Goal: Task Accomplishment & Management: Complete application form

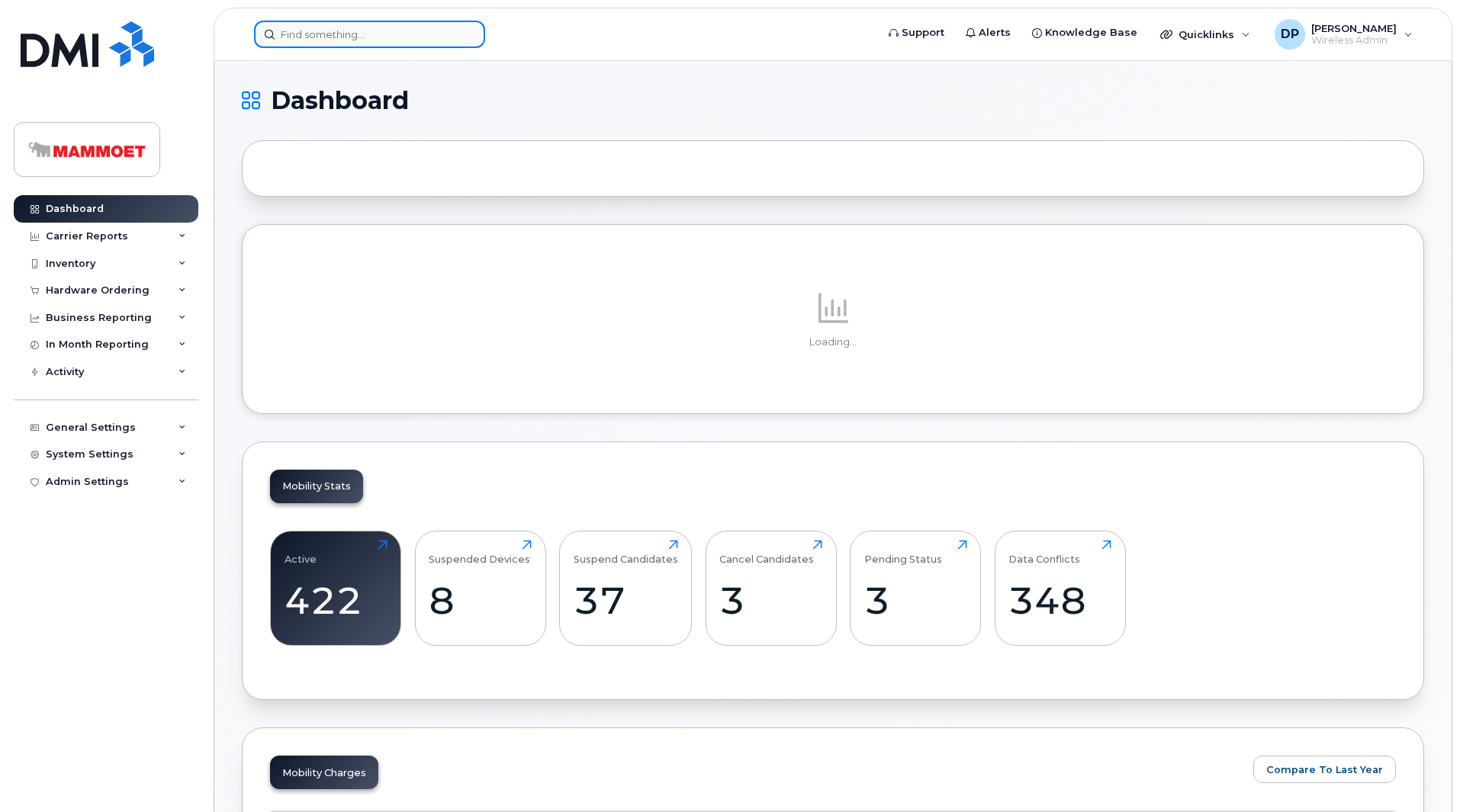
click at [365, 31] on input at bounding box center [370, 35] width 231 height 28
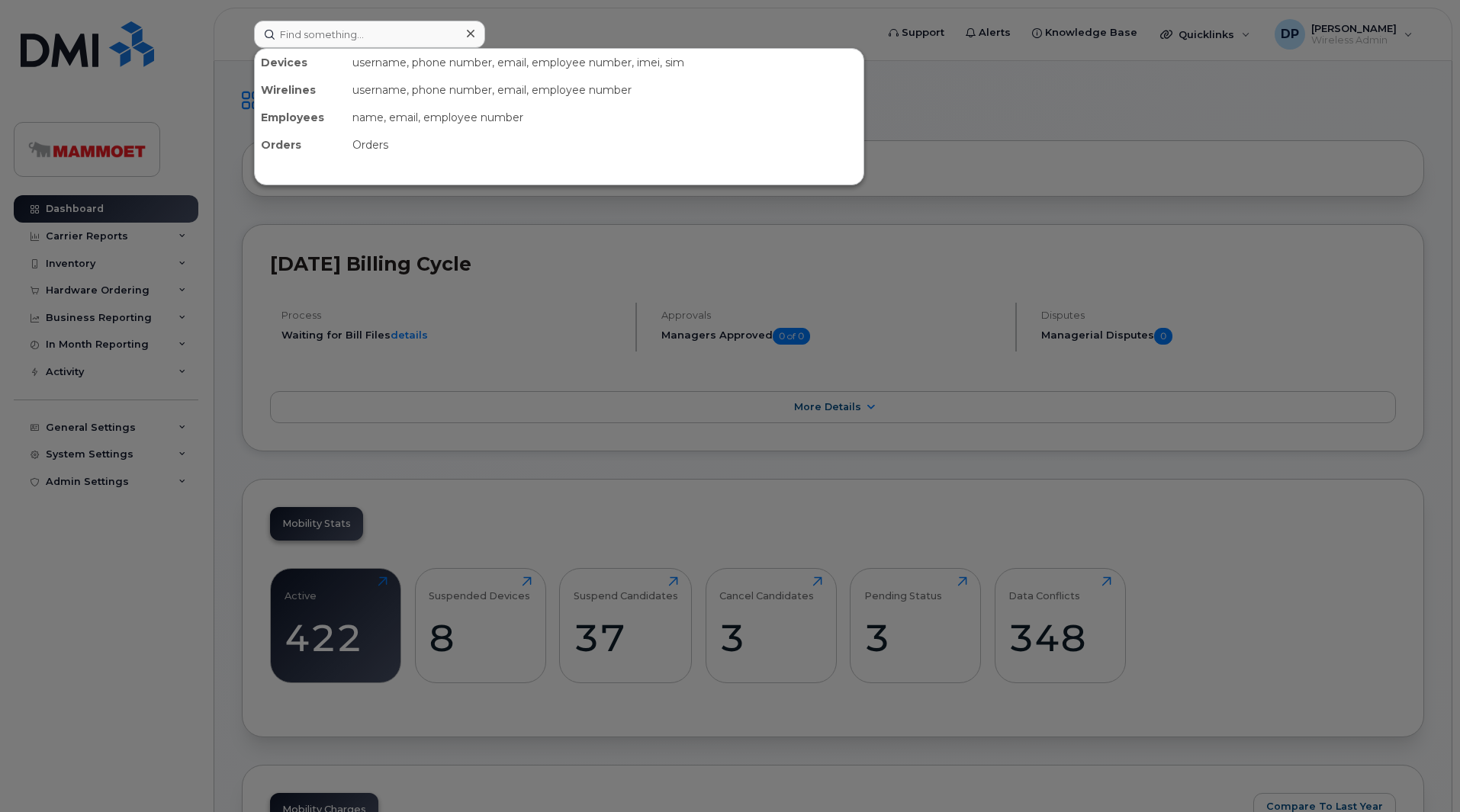
click at [99, 283] on div at bounding box center [730, 406] width 1460 height 812
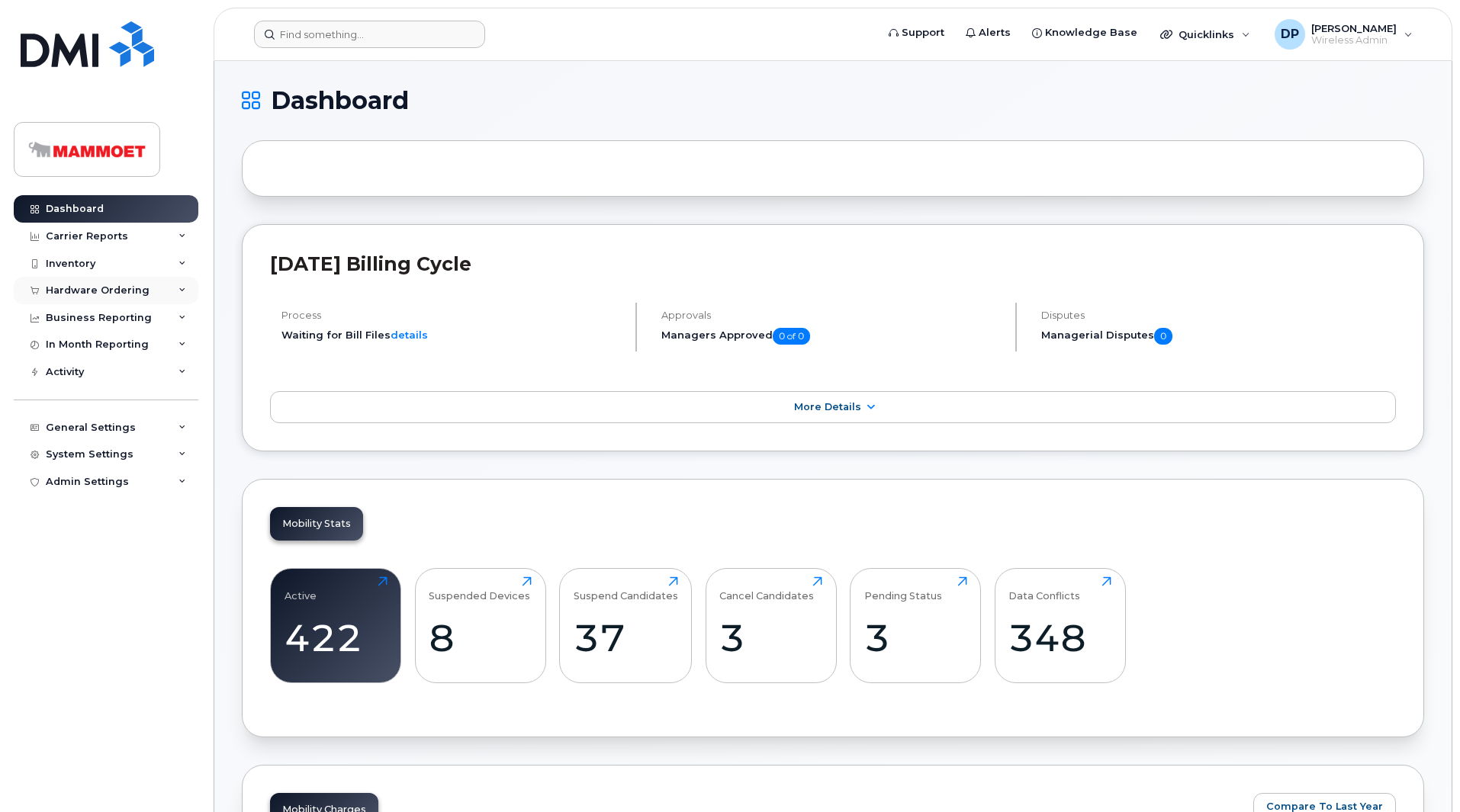
click at [103, 284] on div "Hardware Ordering" at bounding box center [97, 290] width 103 height 12
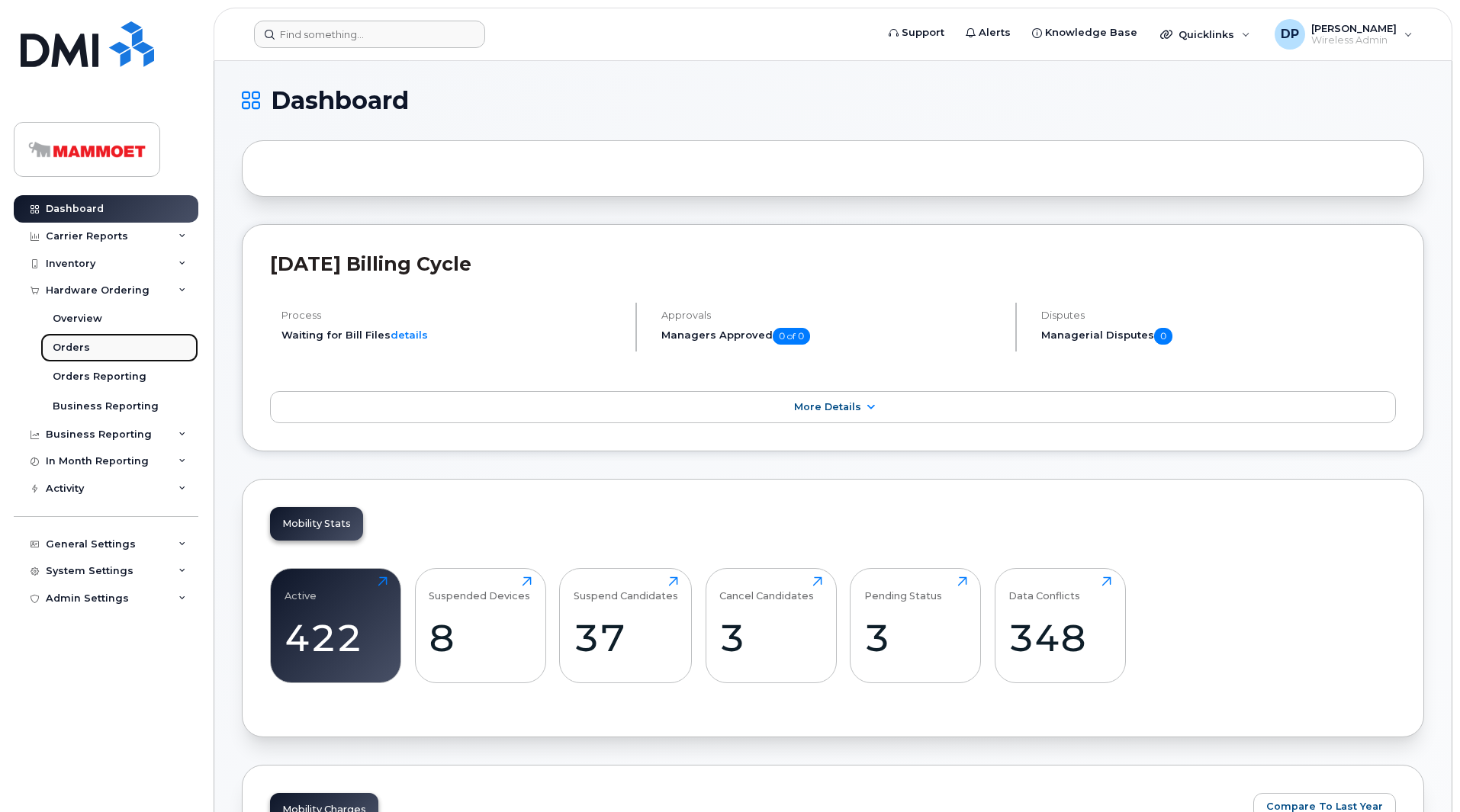
click at [69, 344] on div "Orders" at bounding box center [71, 348] width 37 height 14
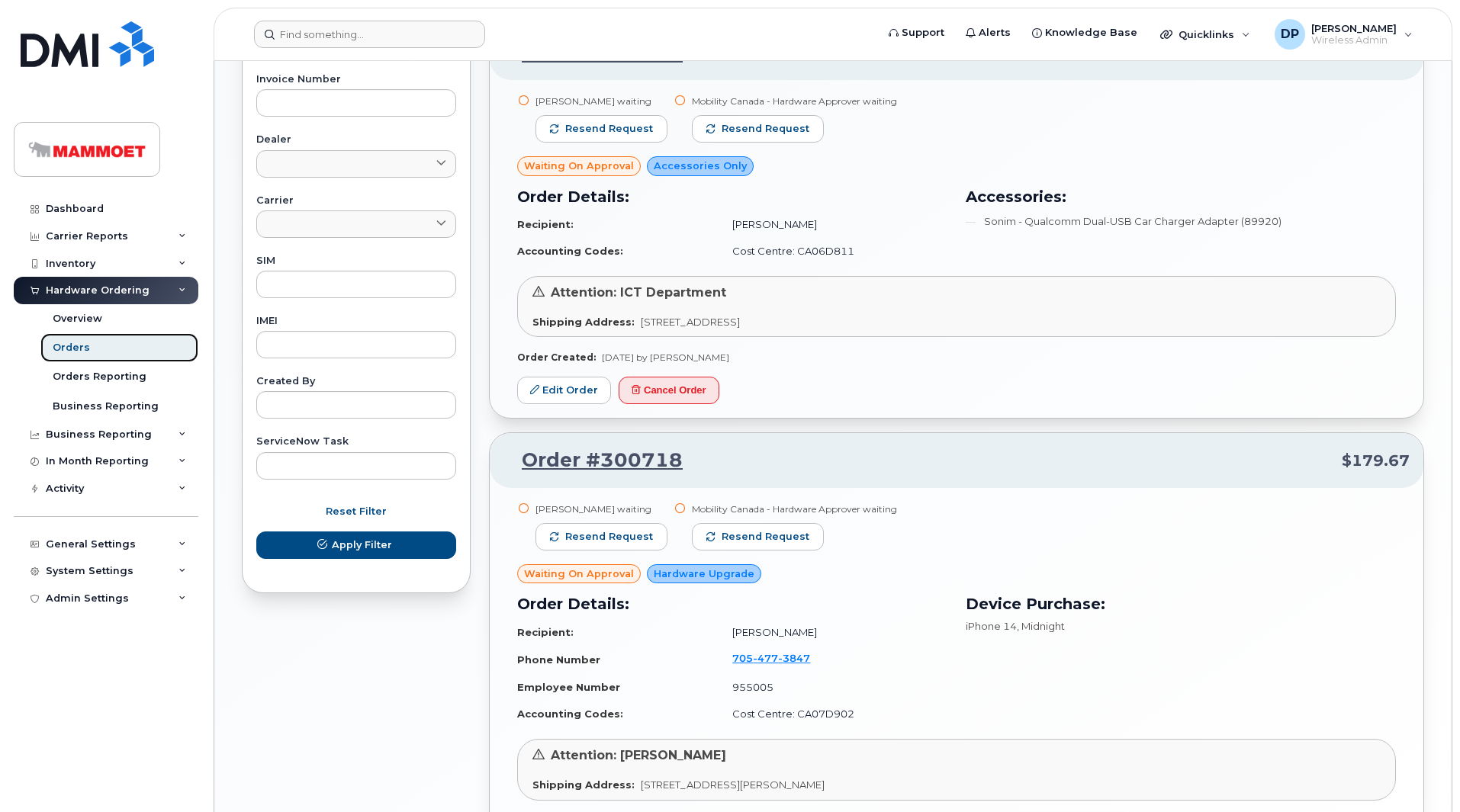
scroll to position [686, 0]
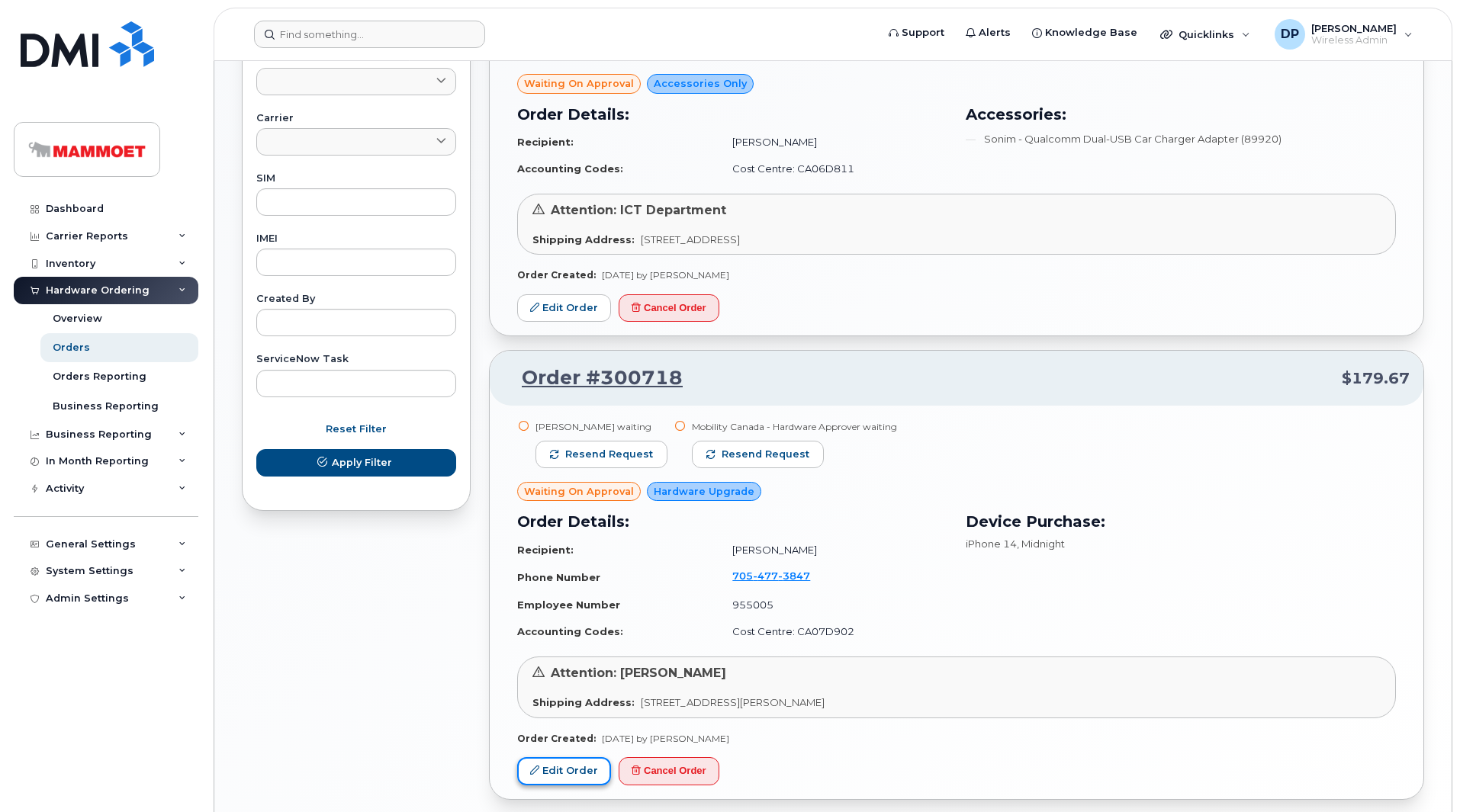
click at [580, 766] on link "Edit Order" at bounding box center [564, 771] width 94 height 28
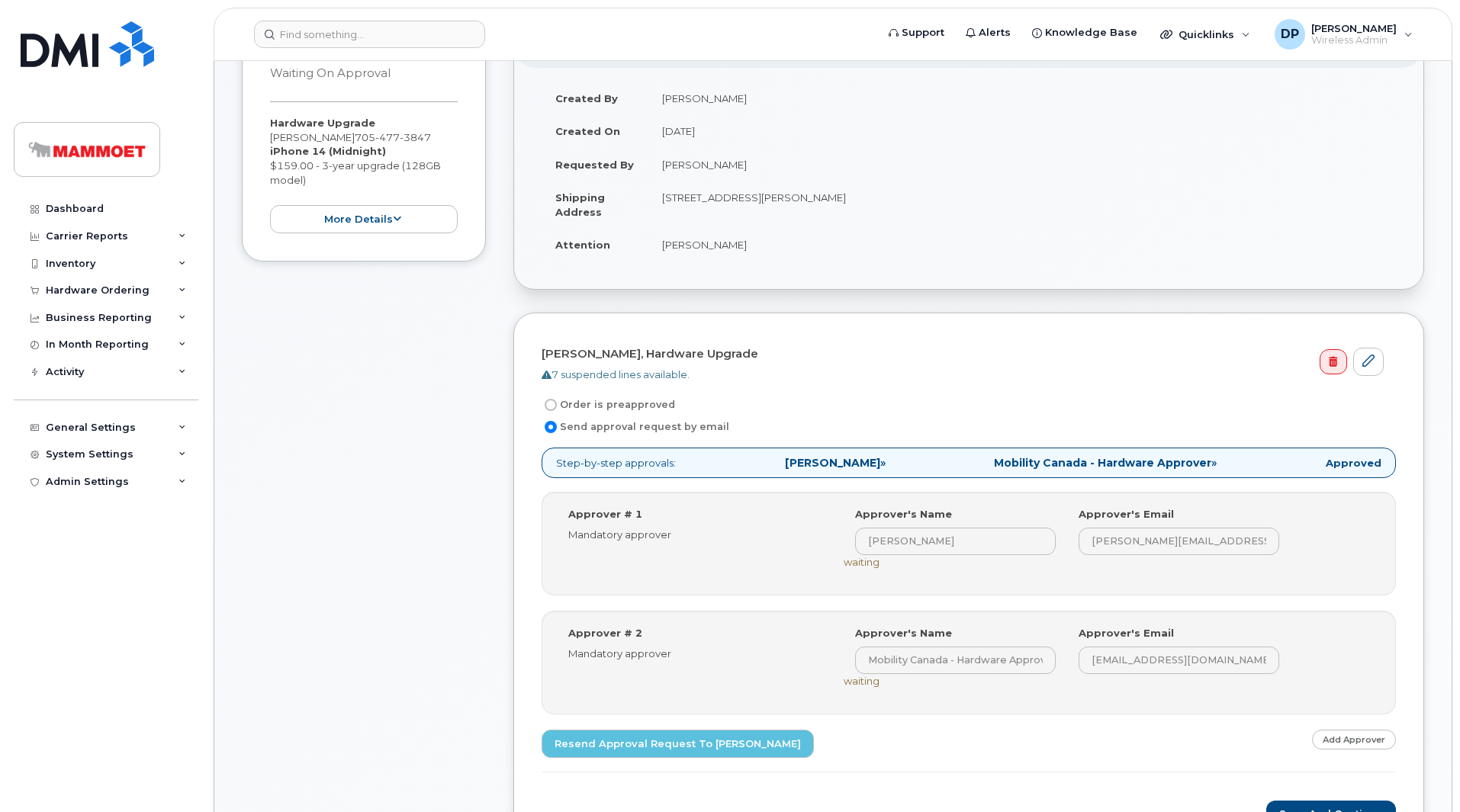
scroll to position [457, 0]
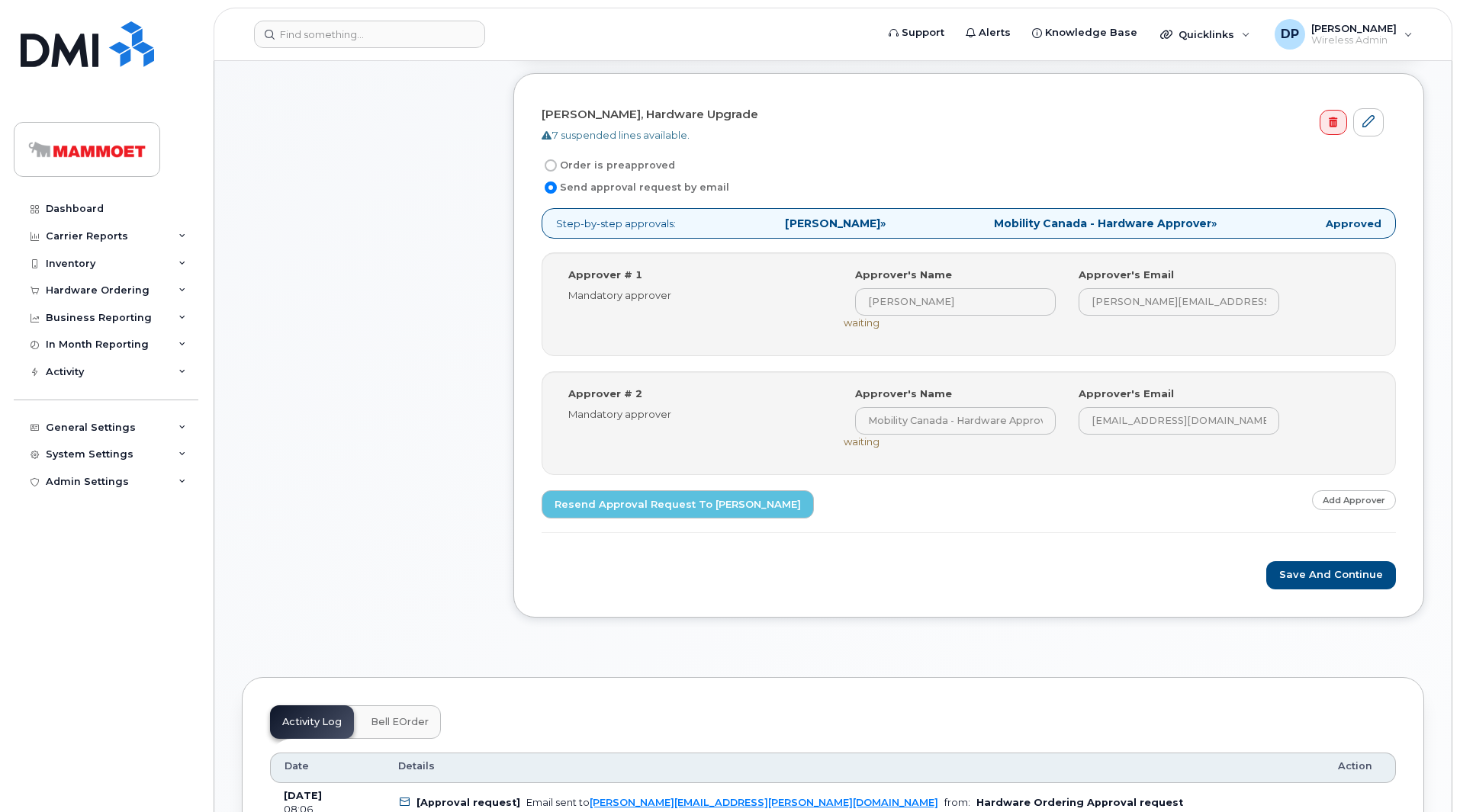
click at [617, 170] on label "Order is preapproved" at bounding box center [608, 165] width 133 height 18
click at [557, 170] on input "Order is preapproved" at bounding box center [550, 165] width 12 height 12
radio input "true"
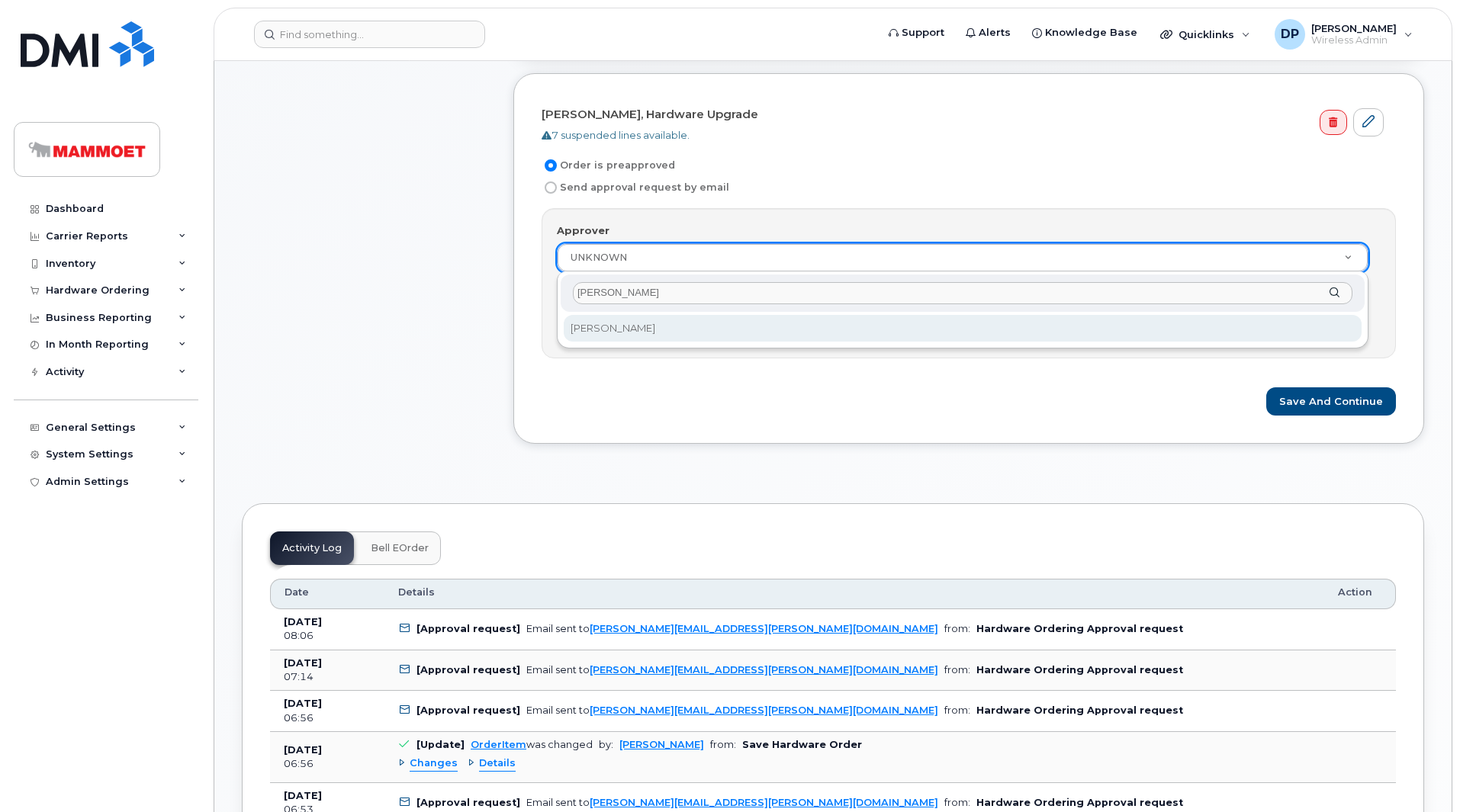
type input "[PERSON_NAME]"
select select "872402"
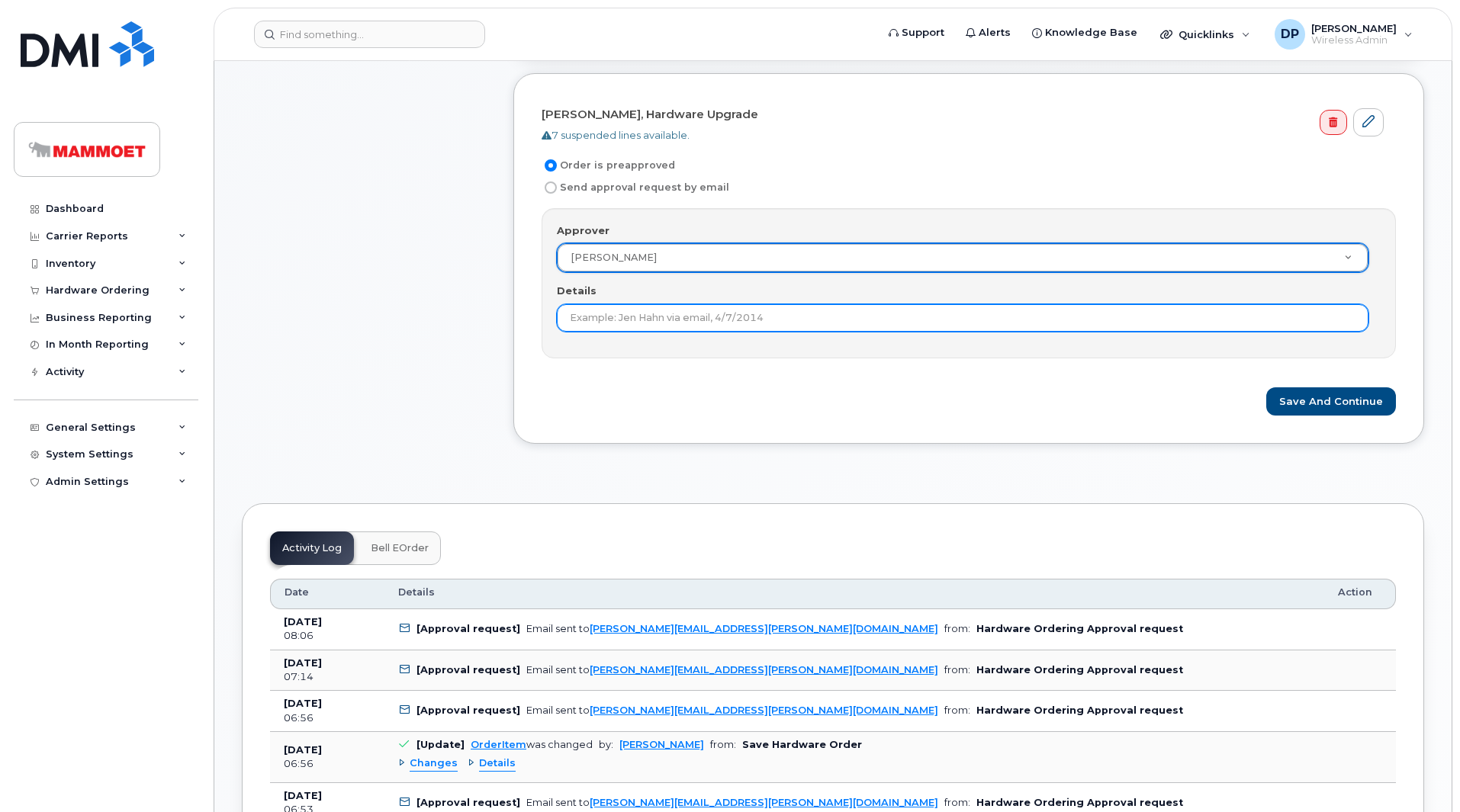
click at [636, 326] on input "Details" at bounding box center [962, 318] width 811 height 28
type input ";"
type input "Verbally approved [DATE]"
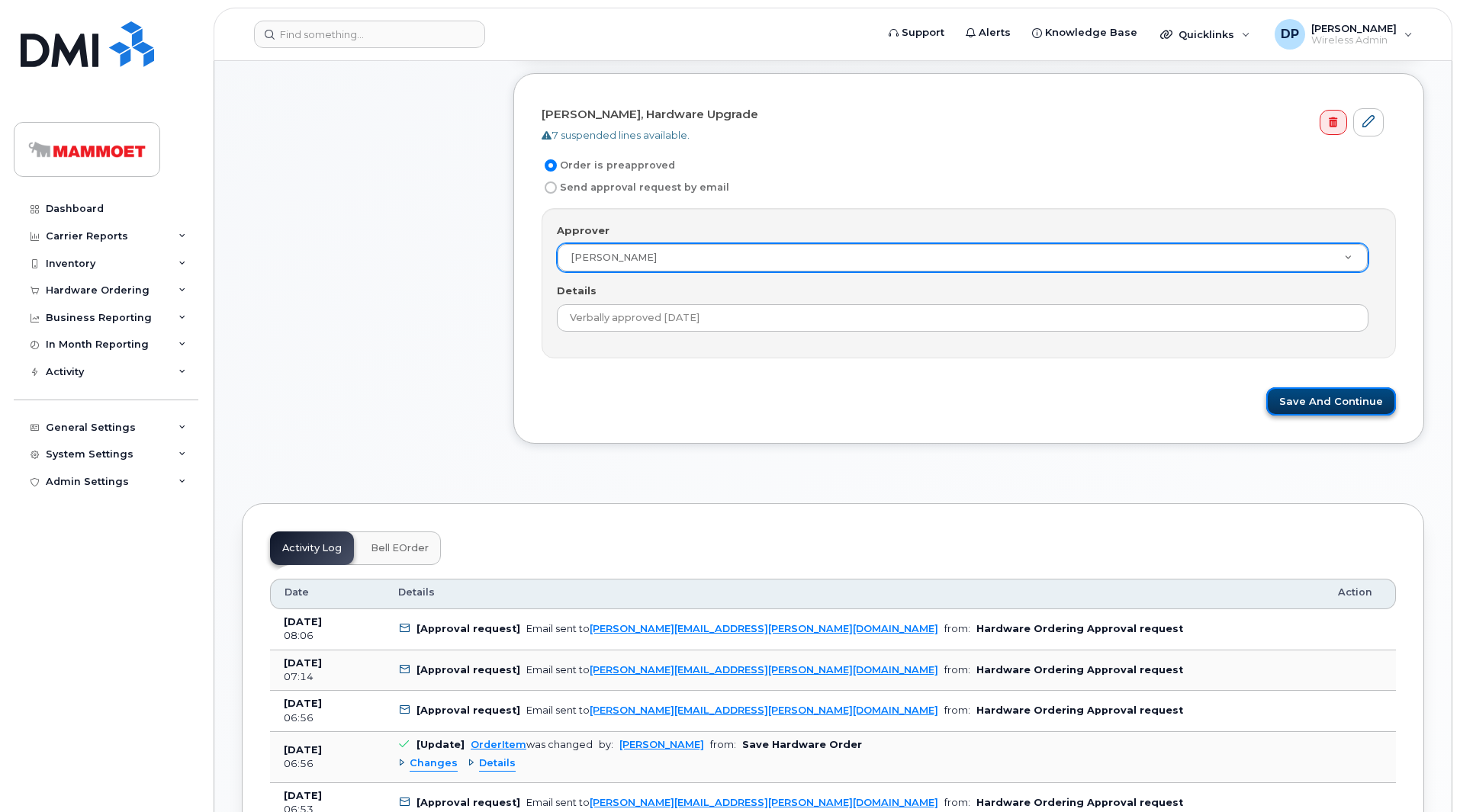
click at [1323, 393] on button "Save and Continue" at bounding box center [1330, 402] width 130 height 28
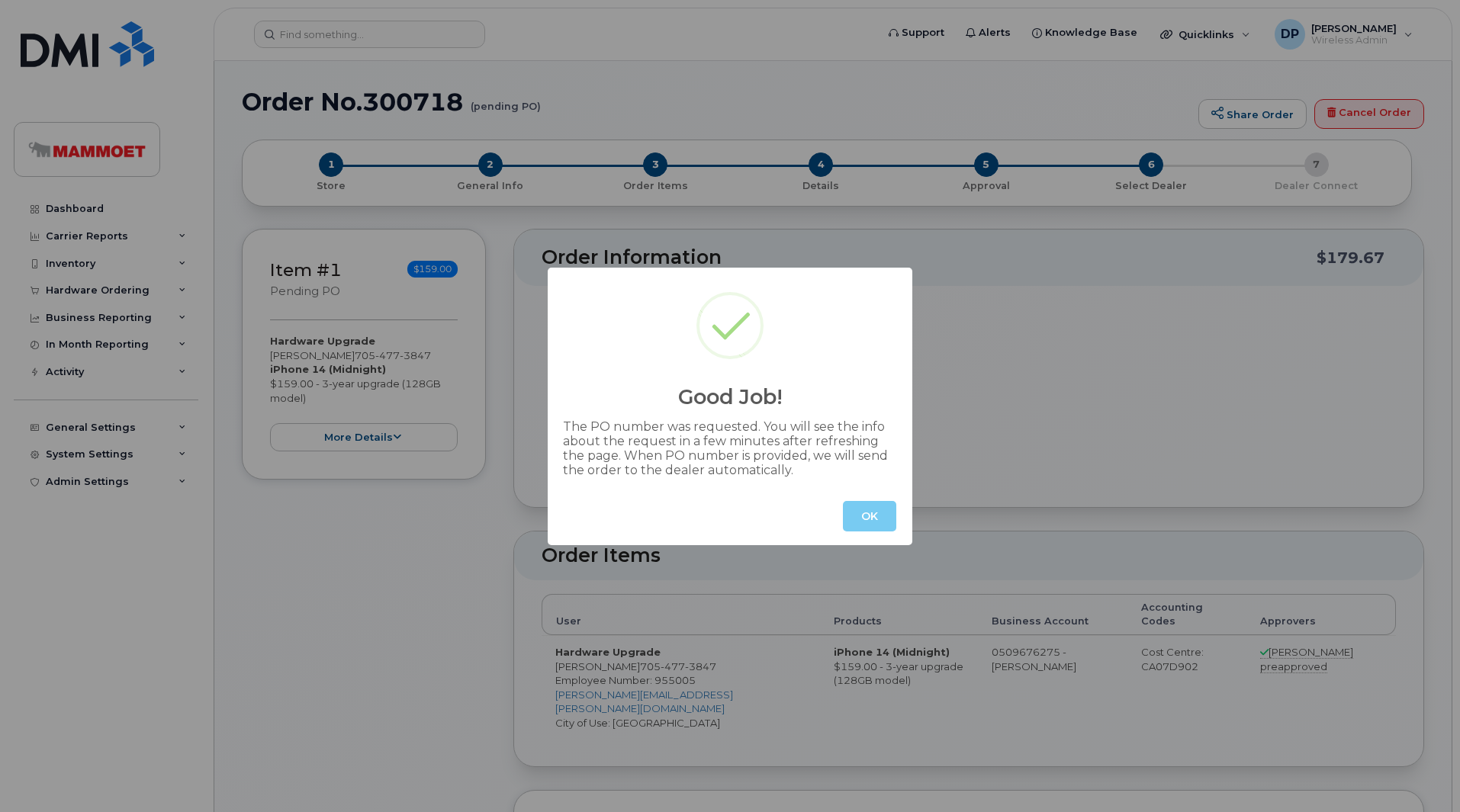
click at [868, 518] on button "OK" at bounding box center [869, 516] width 53 height 30
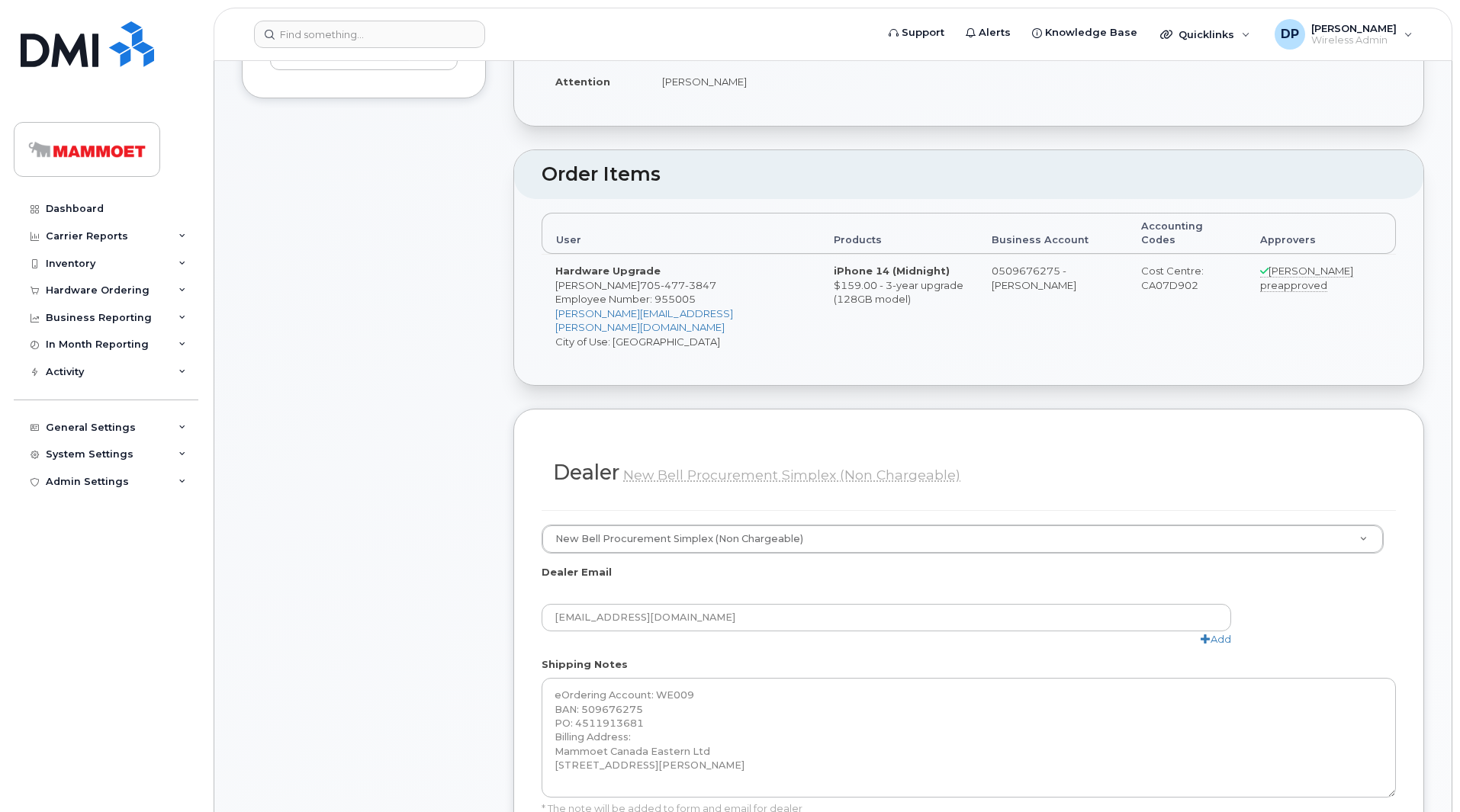
scroll to position [762, 0]
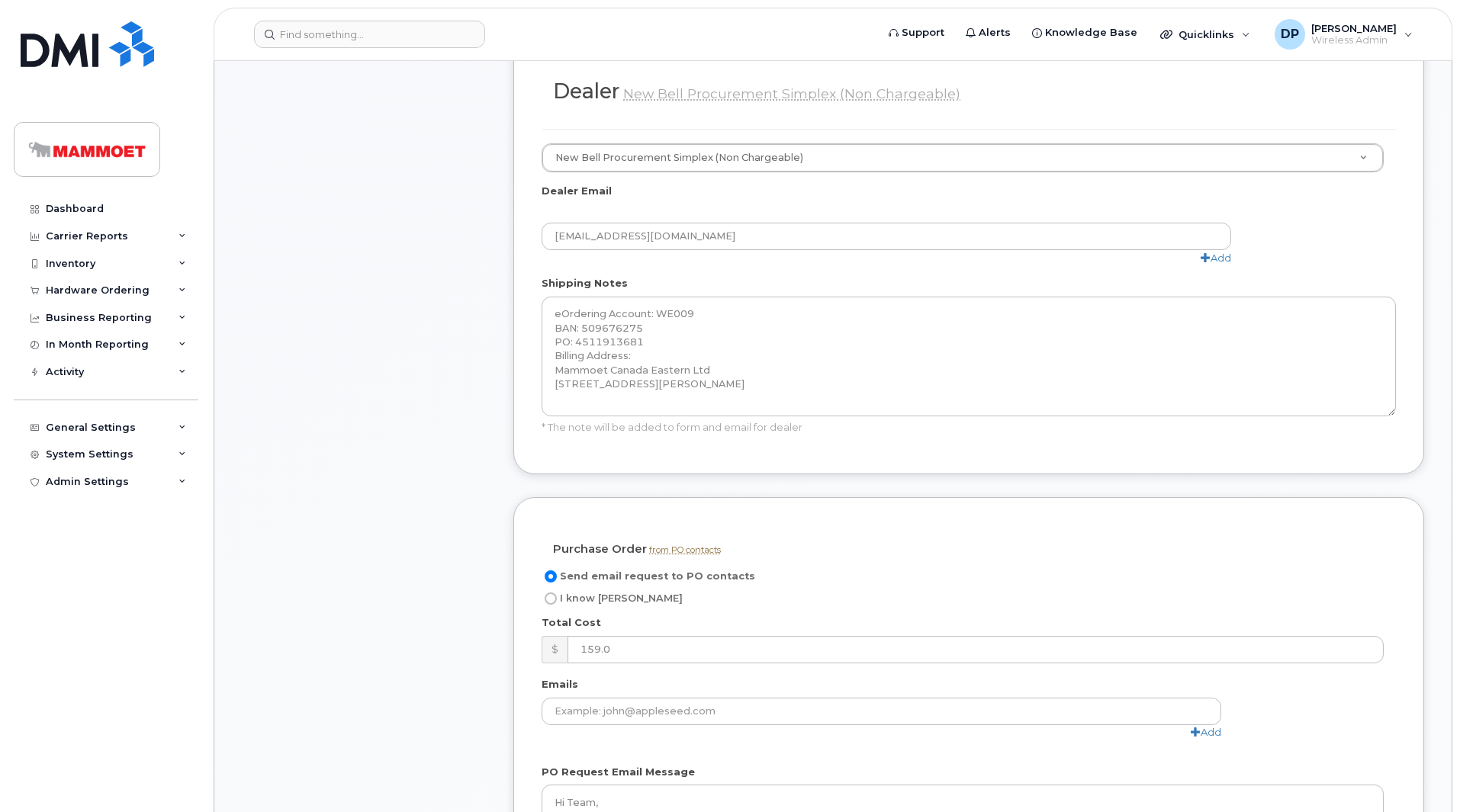
click at [602, 593] on span "I know PO" at bounding box center [621, 598] width 123 height 11
click at [557, 593] on input "I know PO" at bounding box center [550, 599] width 12 height 12
radio input "true"
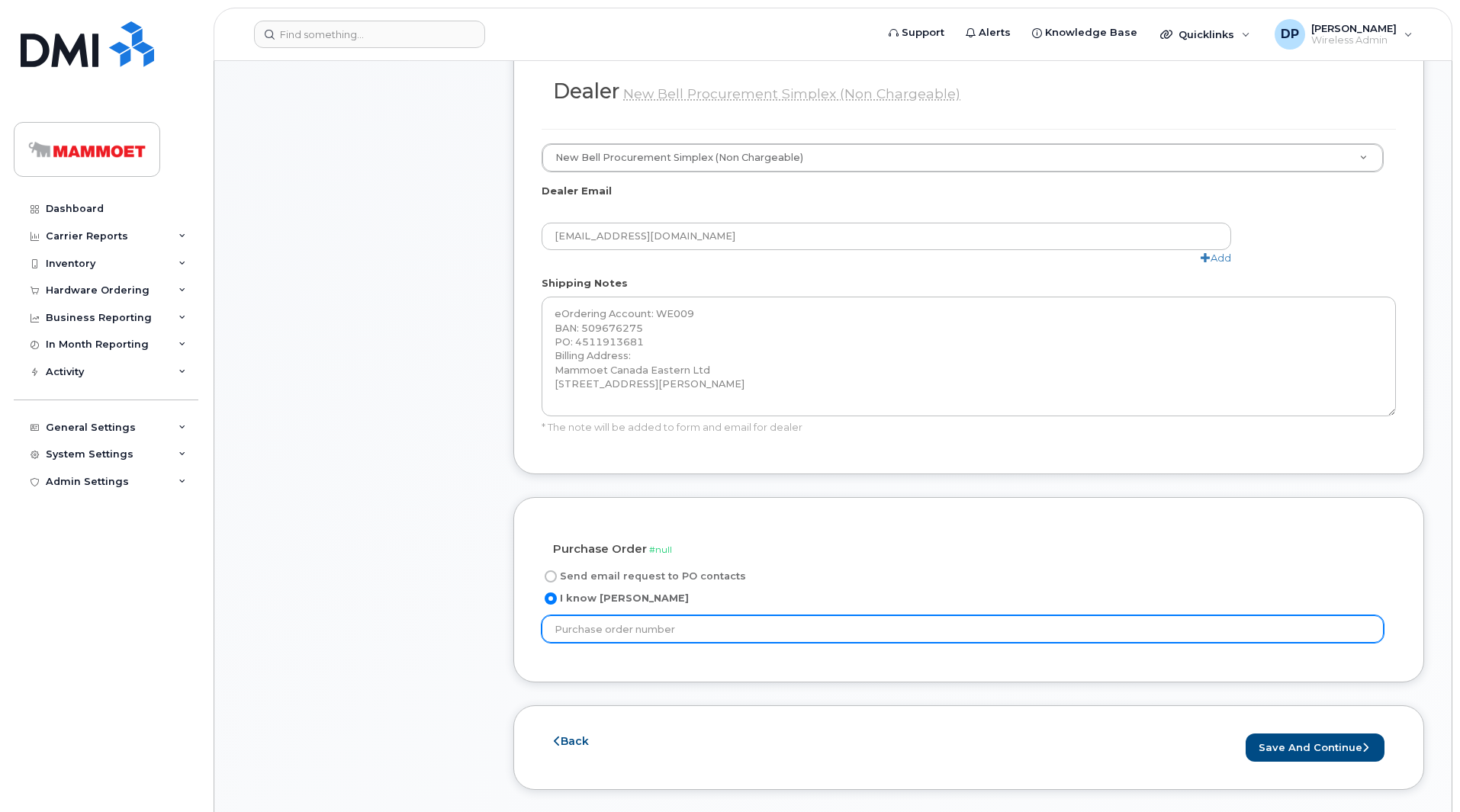
click at [661, 616] on input "text" at bounding box center [963, 629] width 842 height 28
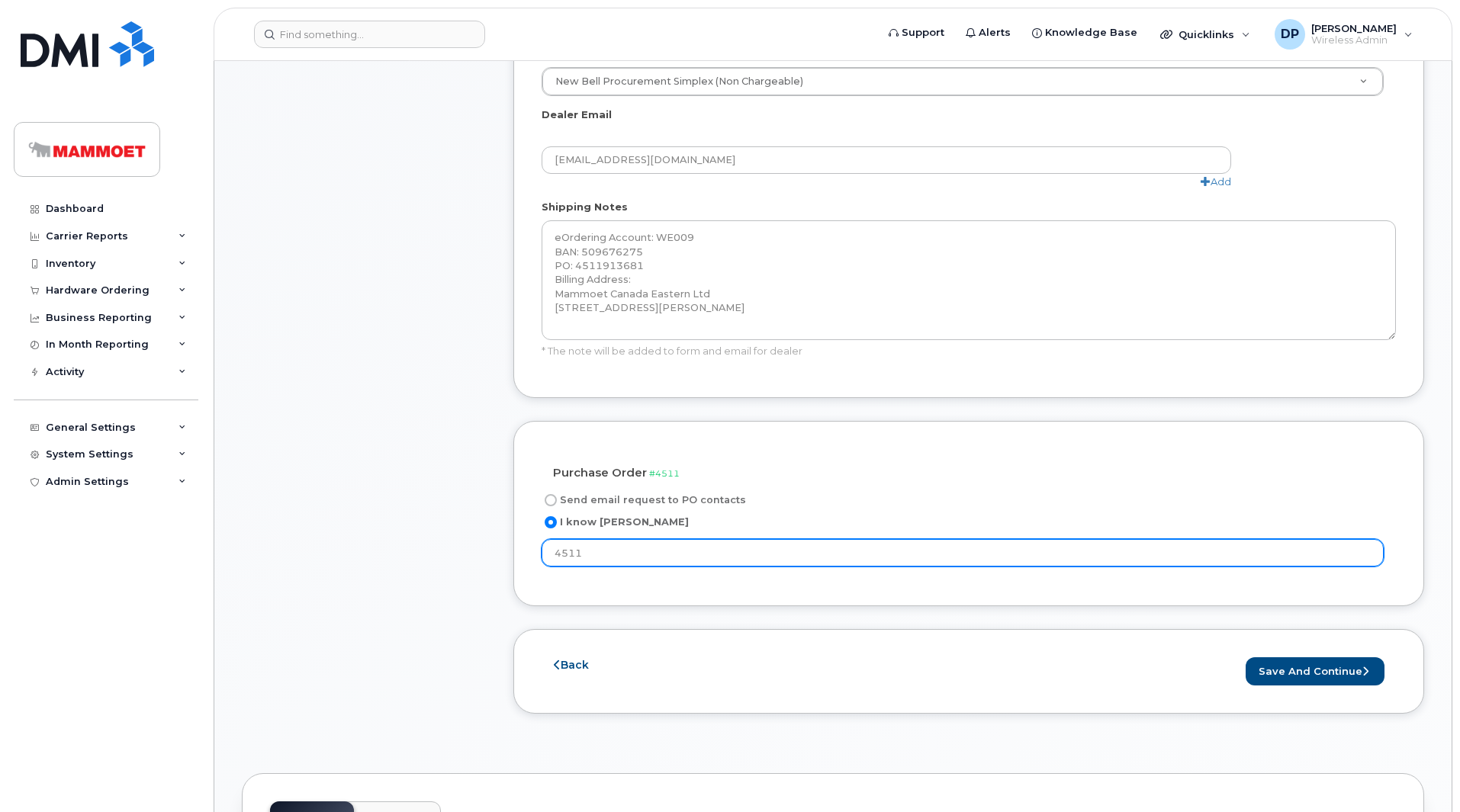
type input "4511913681"
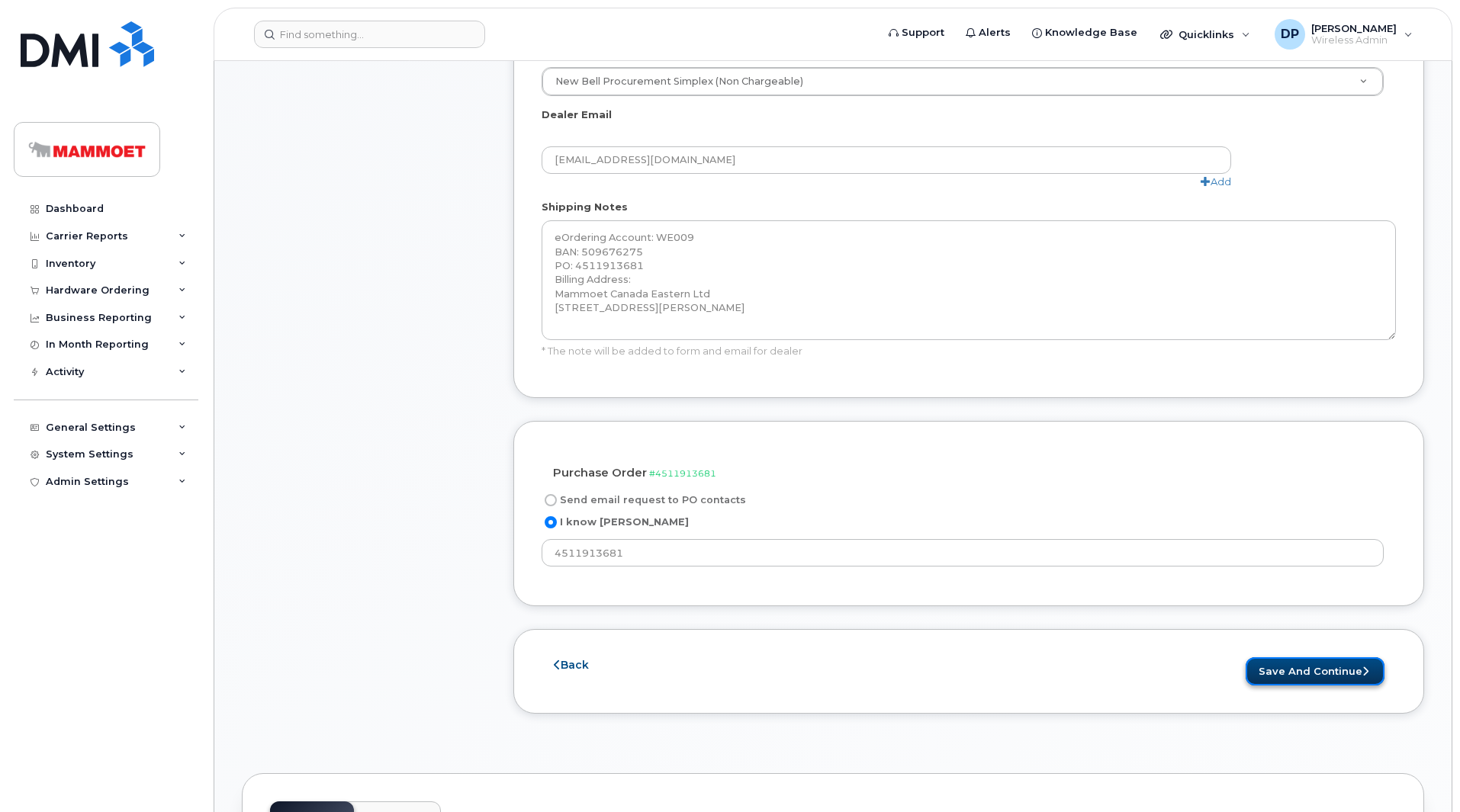
click at [1319, 657] on button "Save and Continue" at bounding box center [1315, 671] width 139 height 28
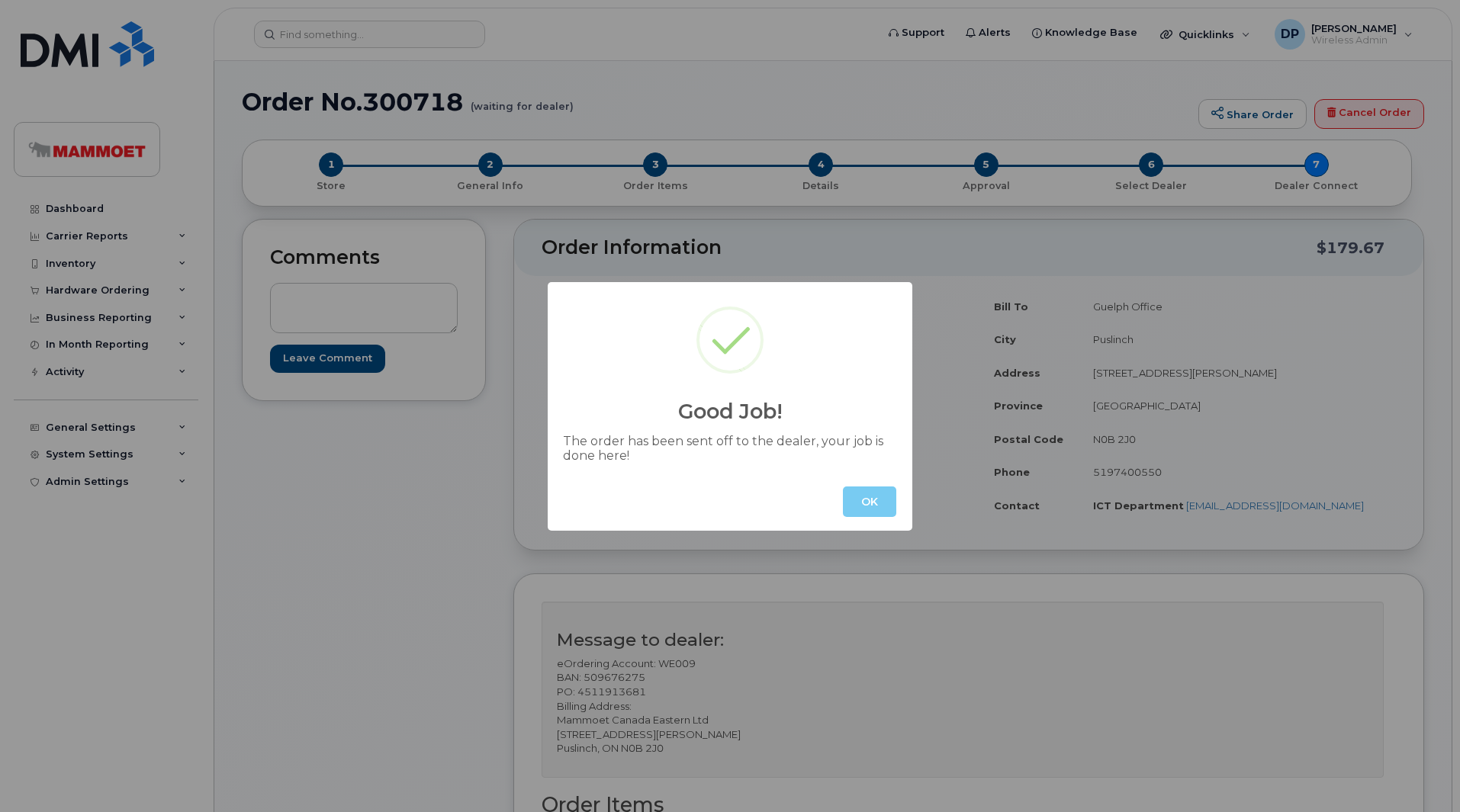
click at [862, 512] on button "OK" at bounding box center [869, 502] width 53 height 30
